Goal: Use online tool/utility: Utilize a website feature to perform a specific function

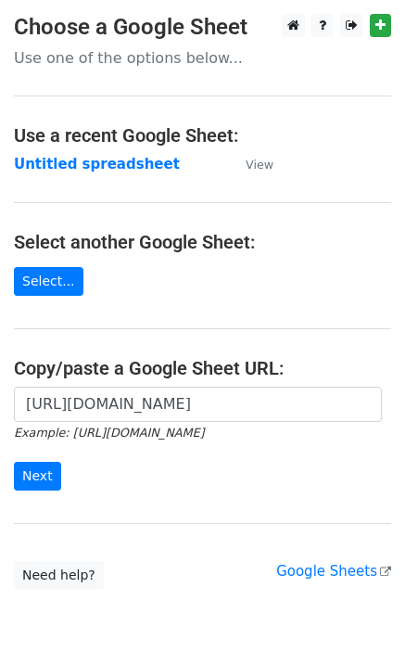
scroll to position [0, 406]
type input "[URL][DOMAIN_NAME]"
click at [24, 462] on input "Next" at bounding box center [37, 476] width 47 height 29
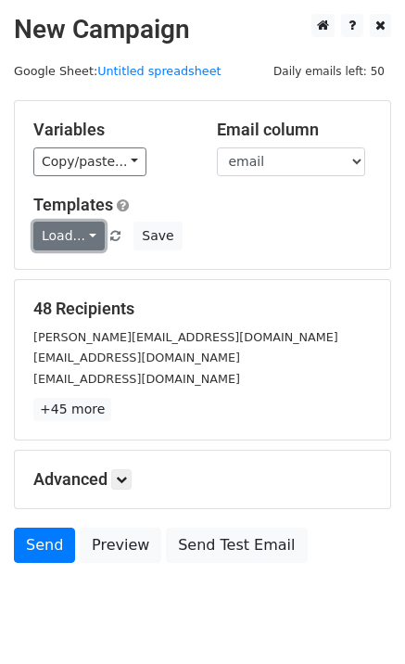
click at [55, 250] on link "Load..." at bounding box center [68, 236] width 71 height 29
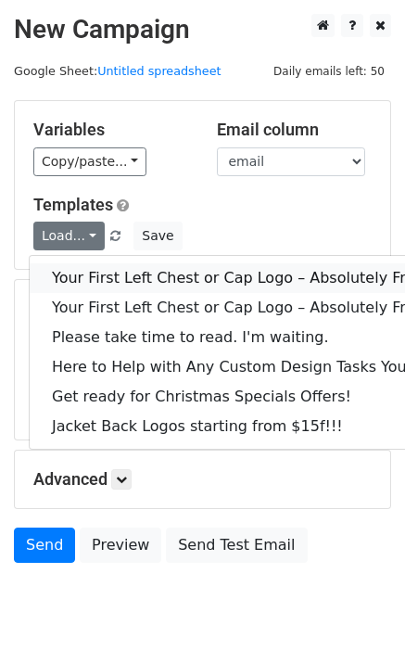
click at [75, 277] on link "Your First Left Chest or Cap Logo – Absolutely Free" at bounding box center [251, 278] width 442 height 30
